Goal: Information Seeking & Learning: Compare options

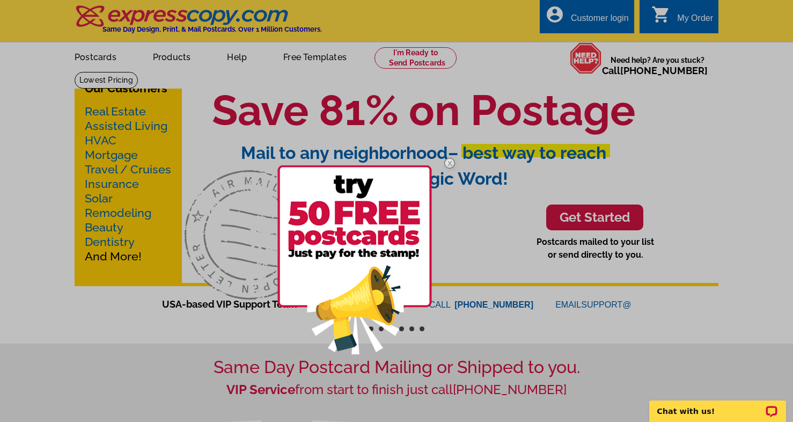
click at [451, 164] on img at bounding box center [449, 163] width 31 height 31
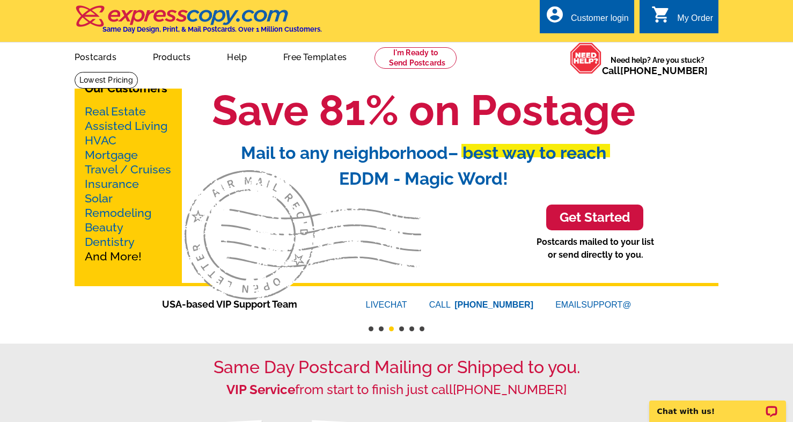
click at [124, 126] on link "Assisted Living" at bounding box center [126, 125] width 83 height 13
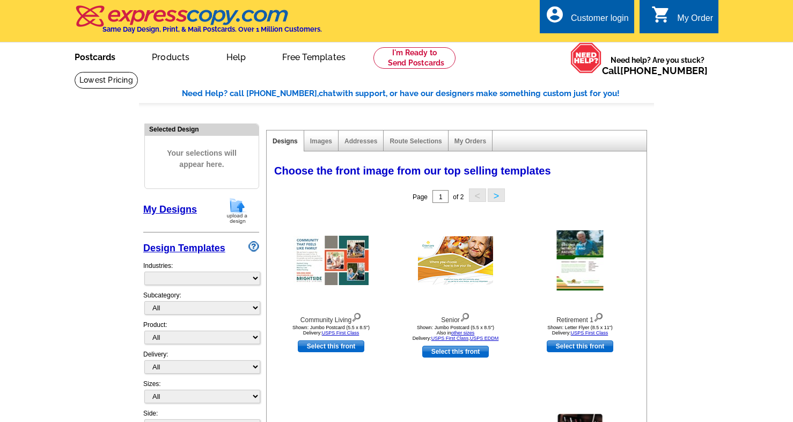
select select "1185"
click at [108, 58] on link "Postcards" at bounding box center [94, 55] width 75 height 25
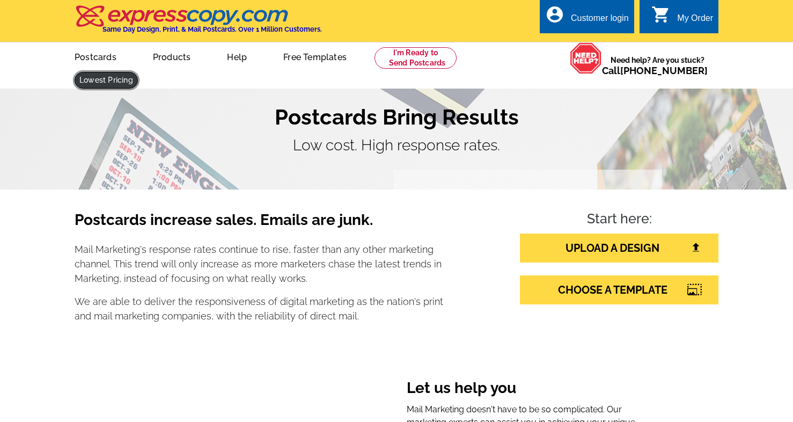
click at [138, 72] on link at bounding box center [106, 80] width 63 height 17
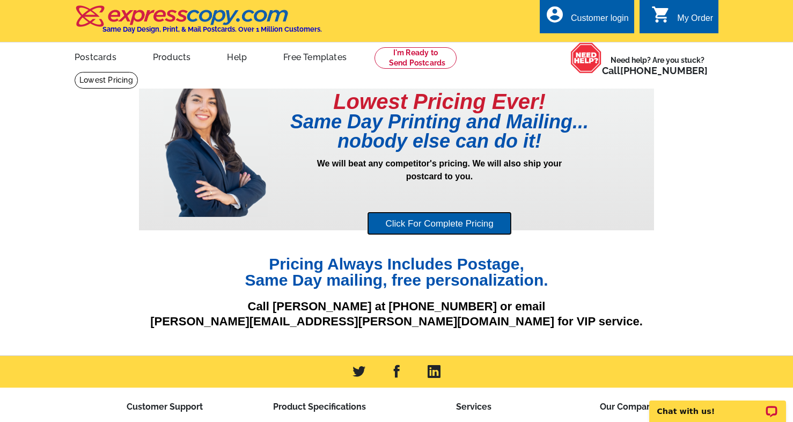
click at [400, 219] on link "Click For Complete Pricing" at bounding box center [439, 224] width 144 height 24
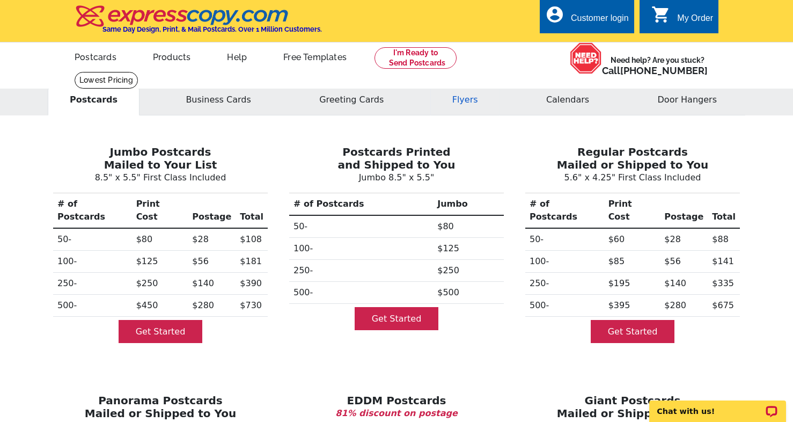
click at [452, 104] on button "Flyers" at bounding box center [466, 99] width 70 height 31
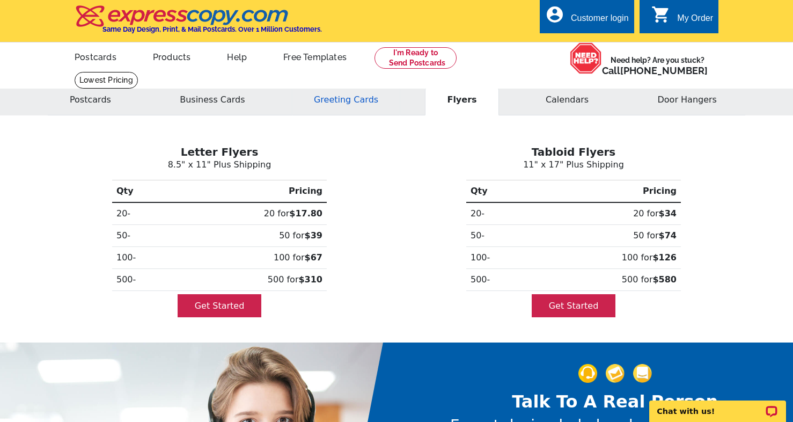
click at [326, 95] on button "Greeting Cards" at bounding box center [346, 99] width 108 height 31
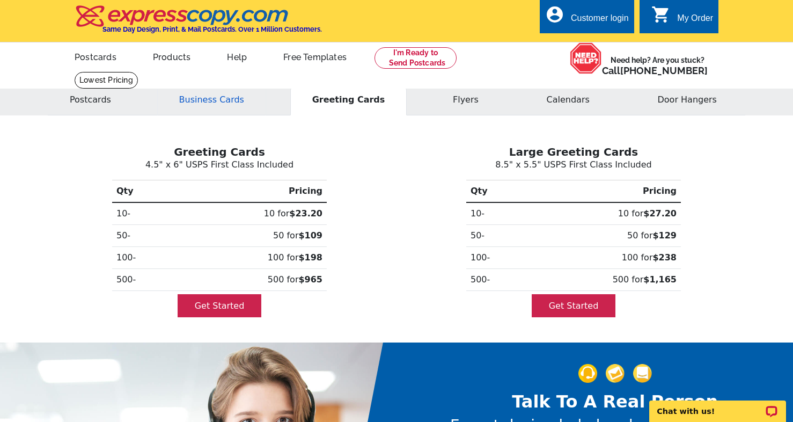
click at [235, 97] on button "Business Cards" at bounding box center [211, 99] width 109 height 31
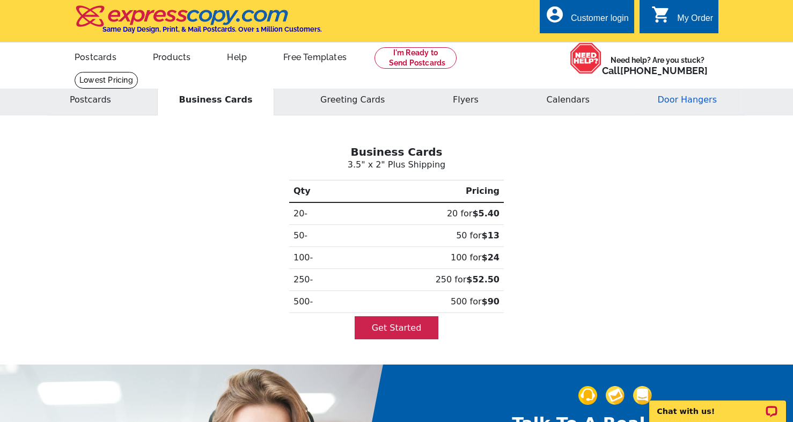
click at [676, 101] on button "Door Hangers" at bounding box center [687, 99] width 103 height 31
